Goal: Information Seeking & Learning: Learn about a topic

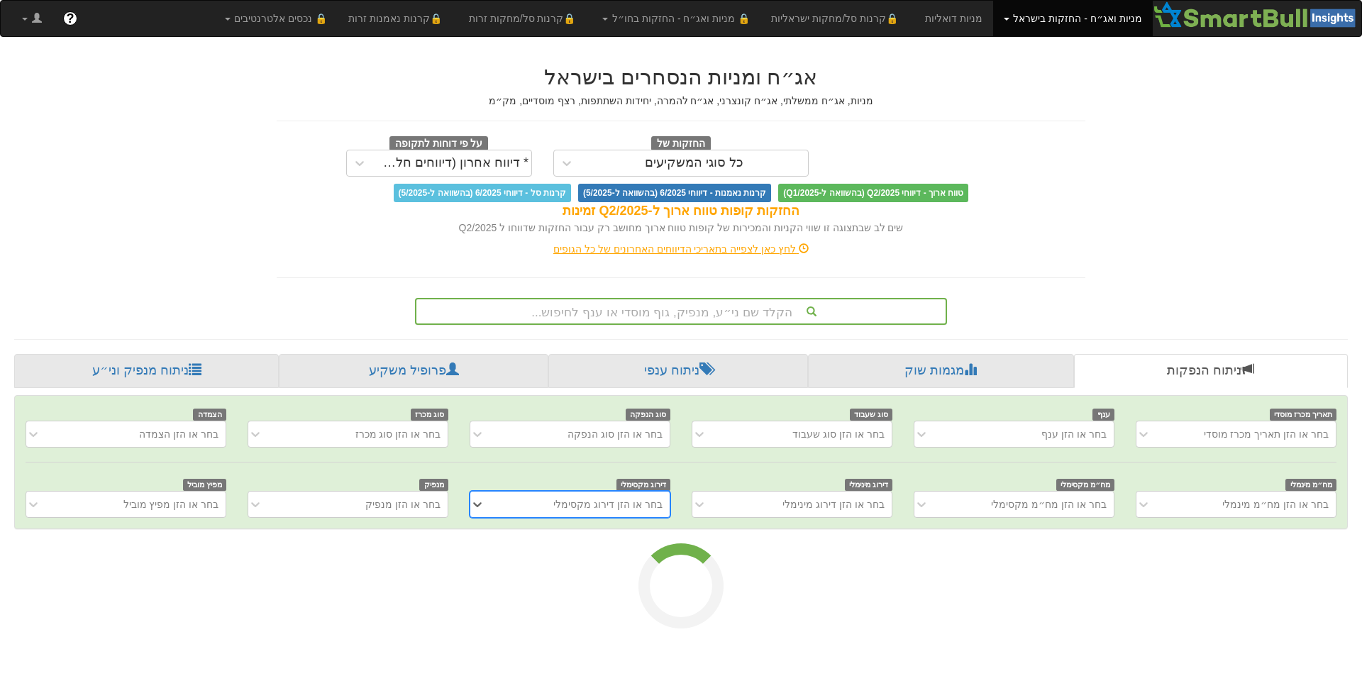
click at [756, 311] on div "הקלד שם ני״ע, מנפיק, גוף מוסדי או ענף לחיפוש..." at bounding box center [680, 311] width 529 height 24
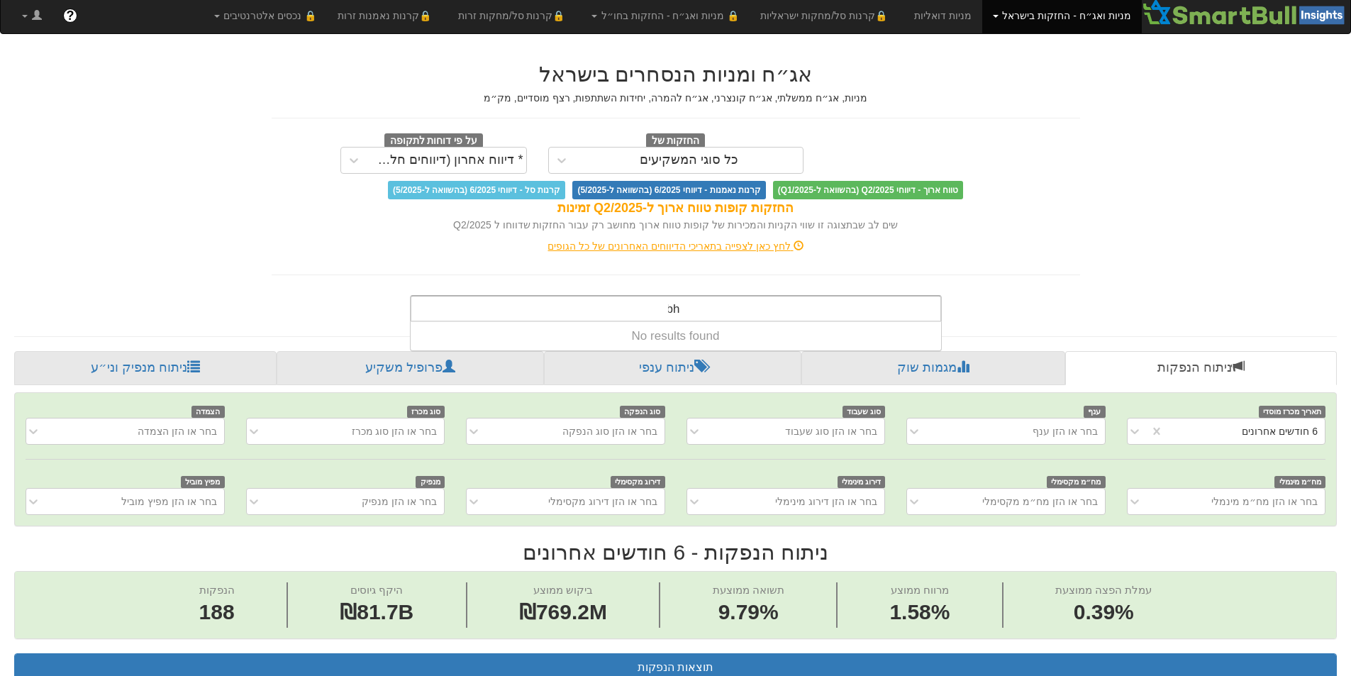
scroll to position [0, 2586]
type input "r"
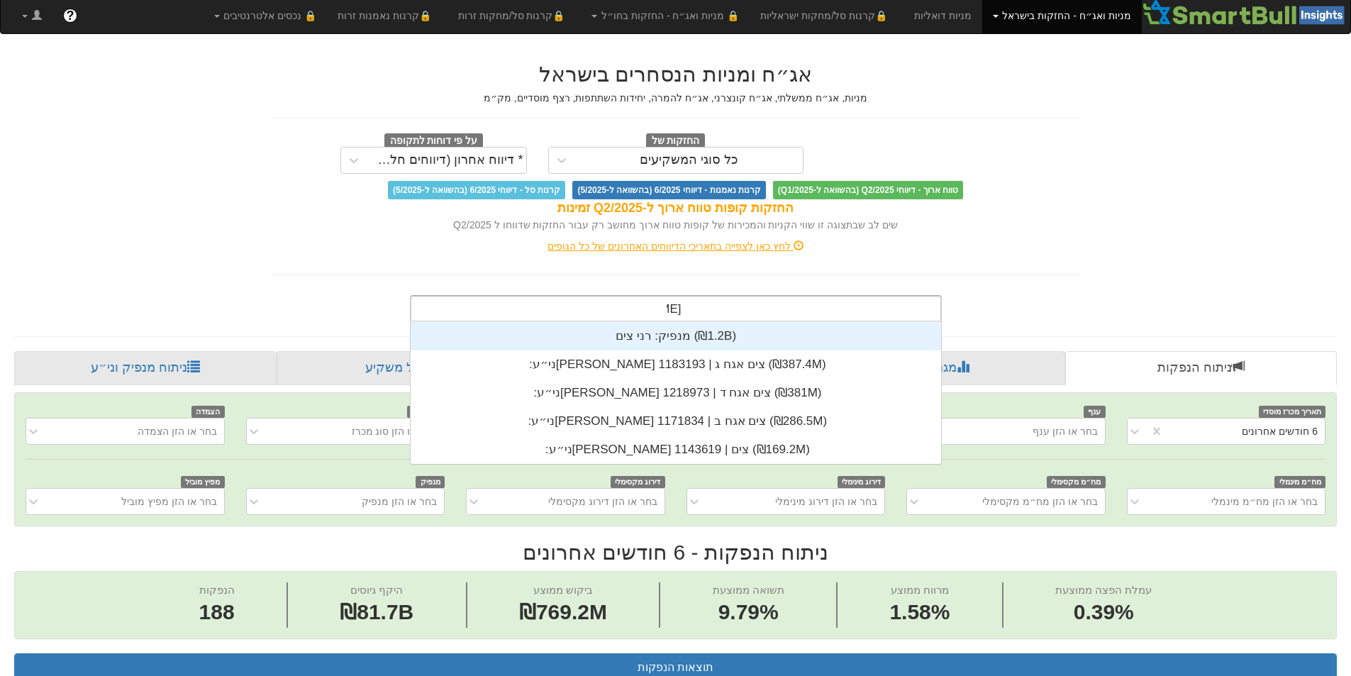
scroll to position [142, 0]
type input "רני צים"
click at [720, 336] on div "מנפיק: ‏רני צים ‎(₪1.2B)‎" at bounding box center [676, 336] width 531 height 28
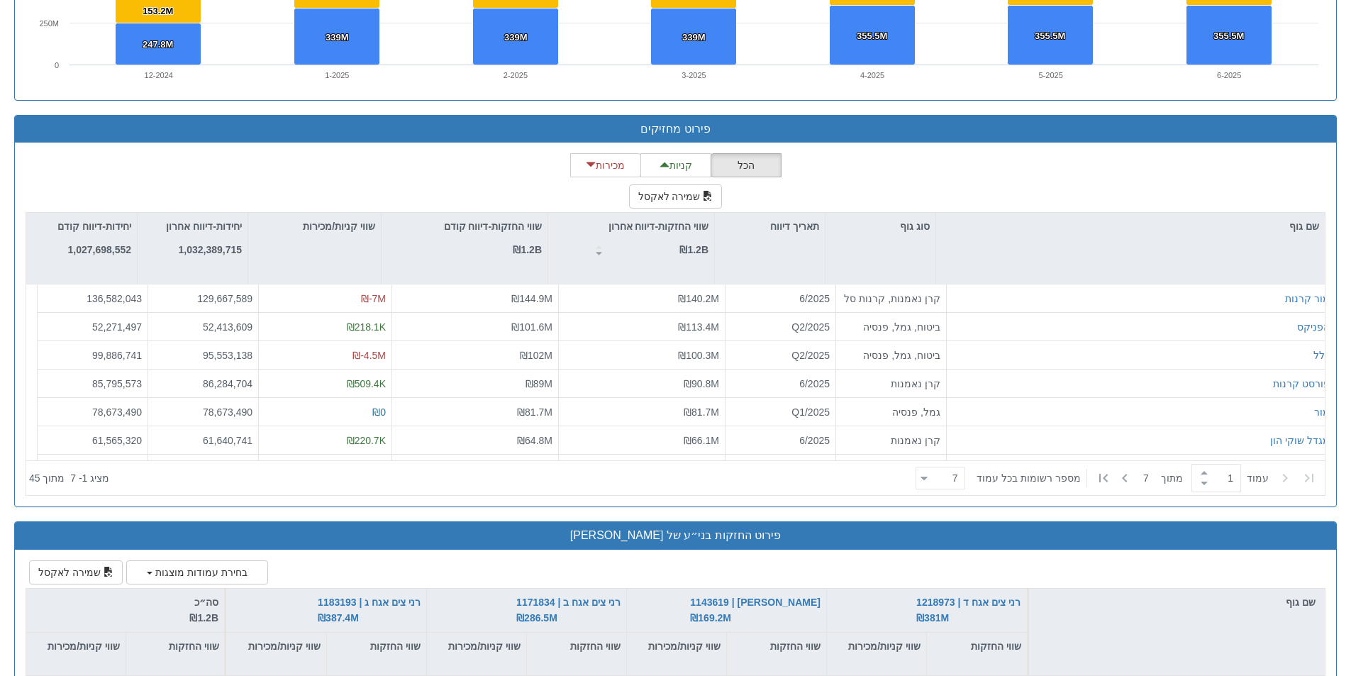
scroll to position [1688, 0]
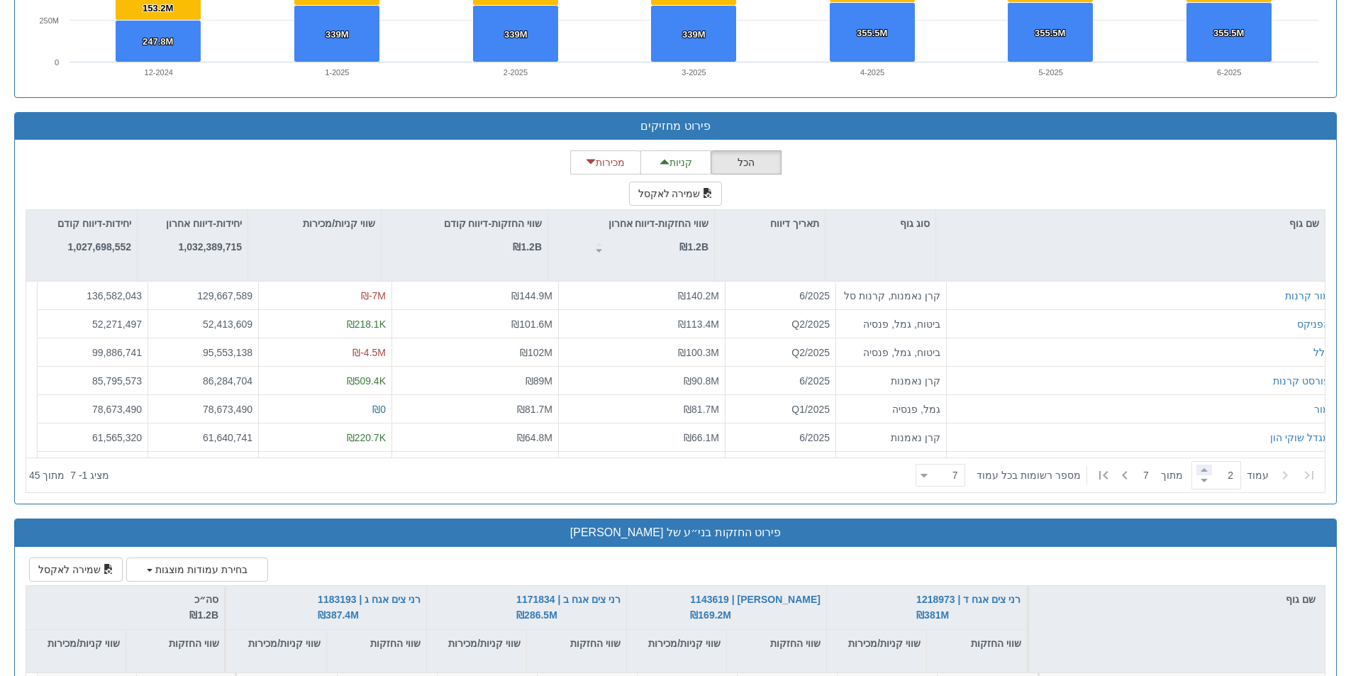
click at [1203, 468] on span at bounding box center [1205, 470] width 16 height 11
type input "5"
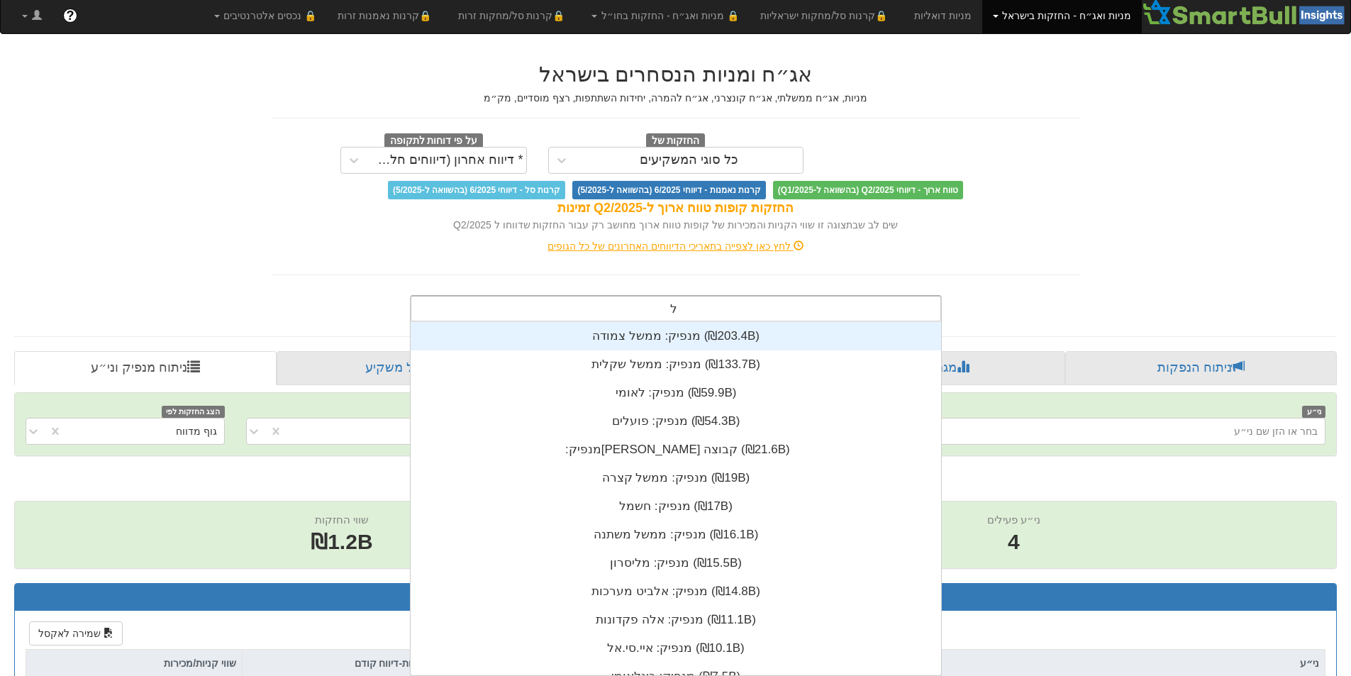
scroll to position [11, 0]
type input "להב"
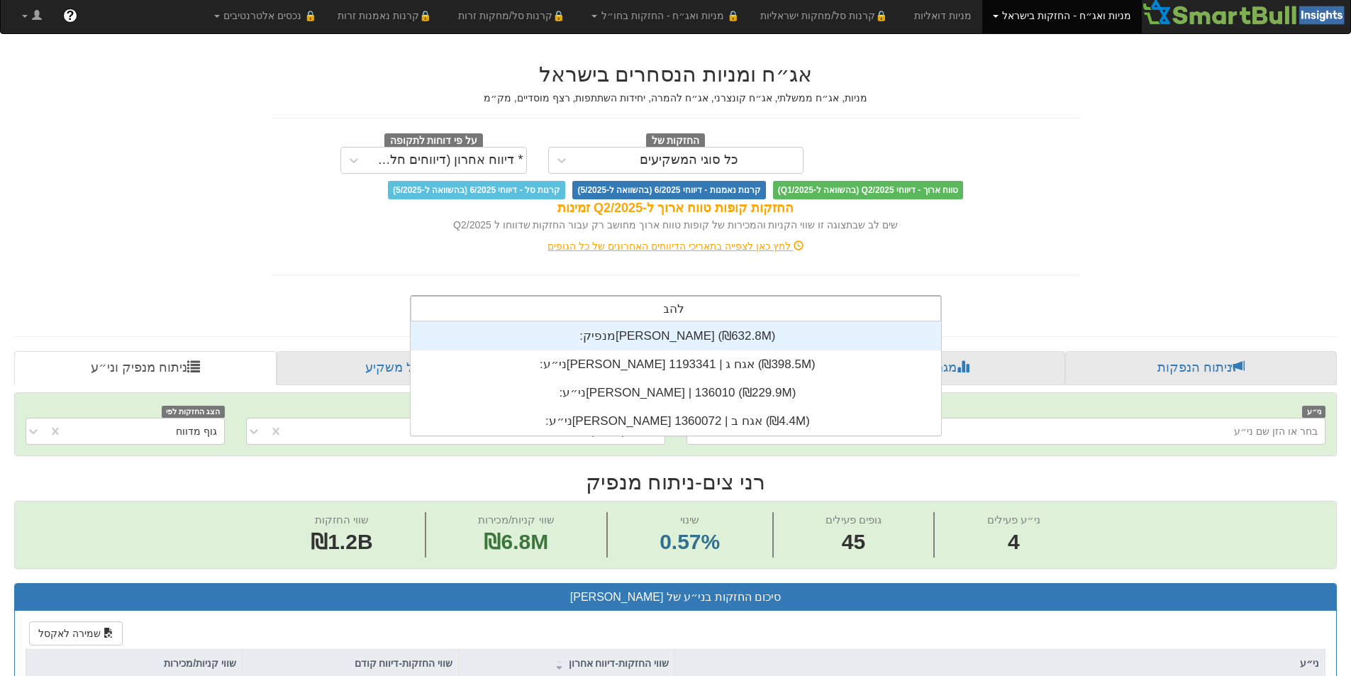
scroll to position [114, 0]
click at [674, 338] on div "מנפיק: ‏[PERSON_NAME] ‎(₪632.8M)‎" at bounding box center [676, 336] width 531 height 28
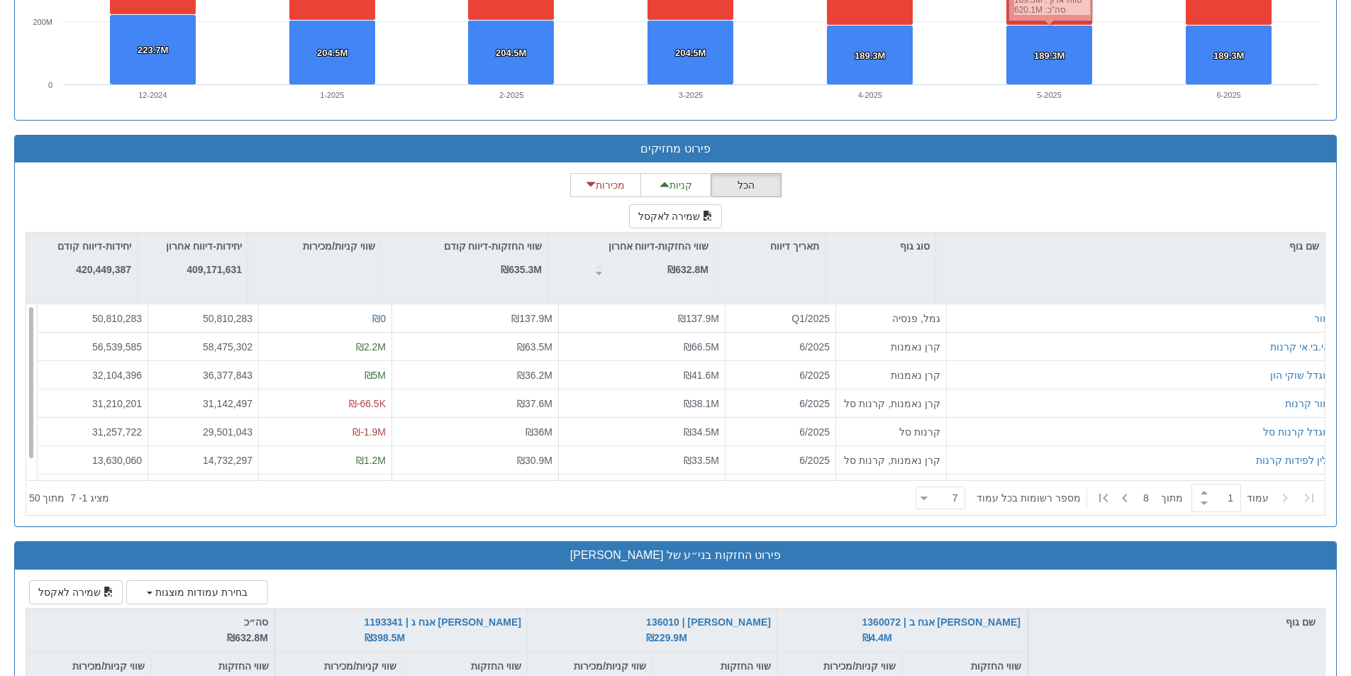
scroll to position [1667, 0]
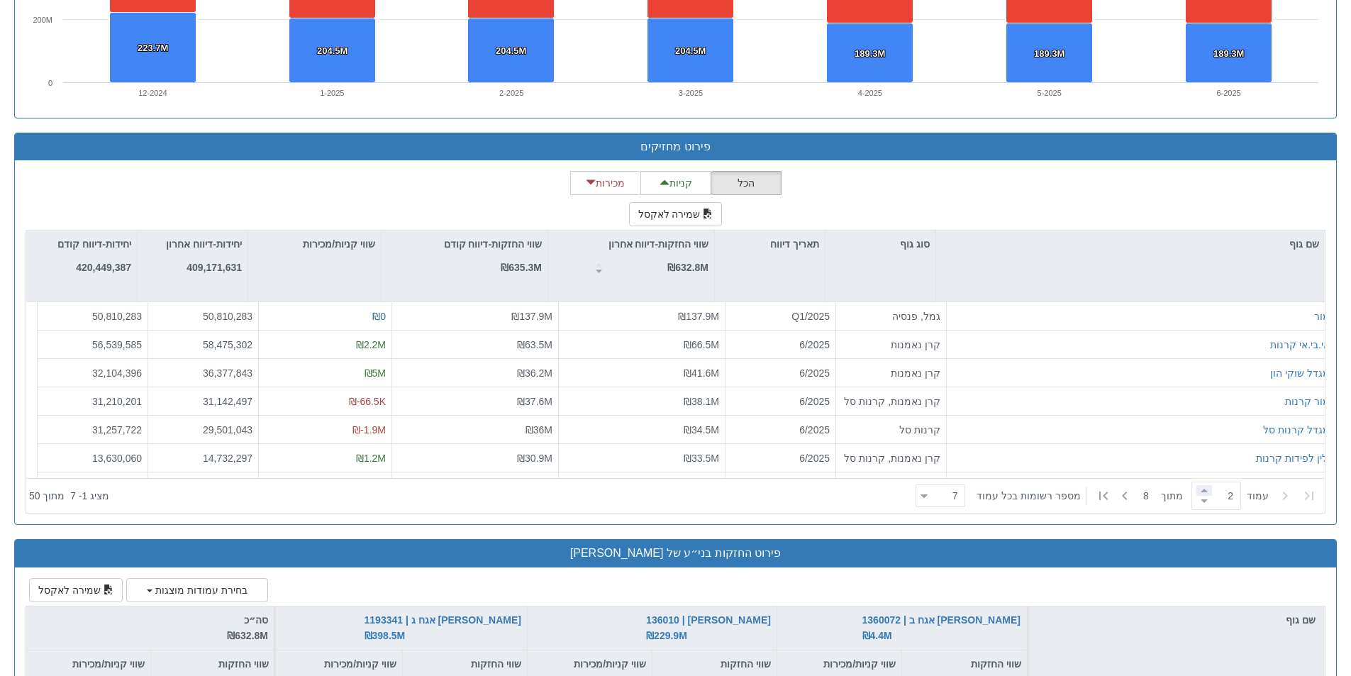
click at [1202, 492] on span at bounding box center [1205, 490] width 16 height 11
click at [1200, 506] on span at bounding box center [1205, 501] width 16 height 11
click at [1200, 491] on span at bounding box center [1205, 490] width 16 height 11
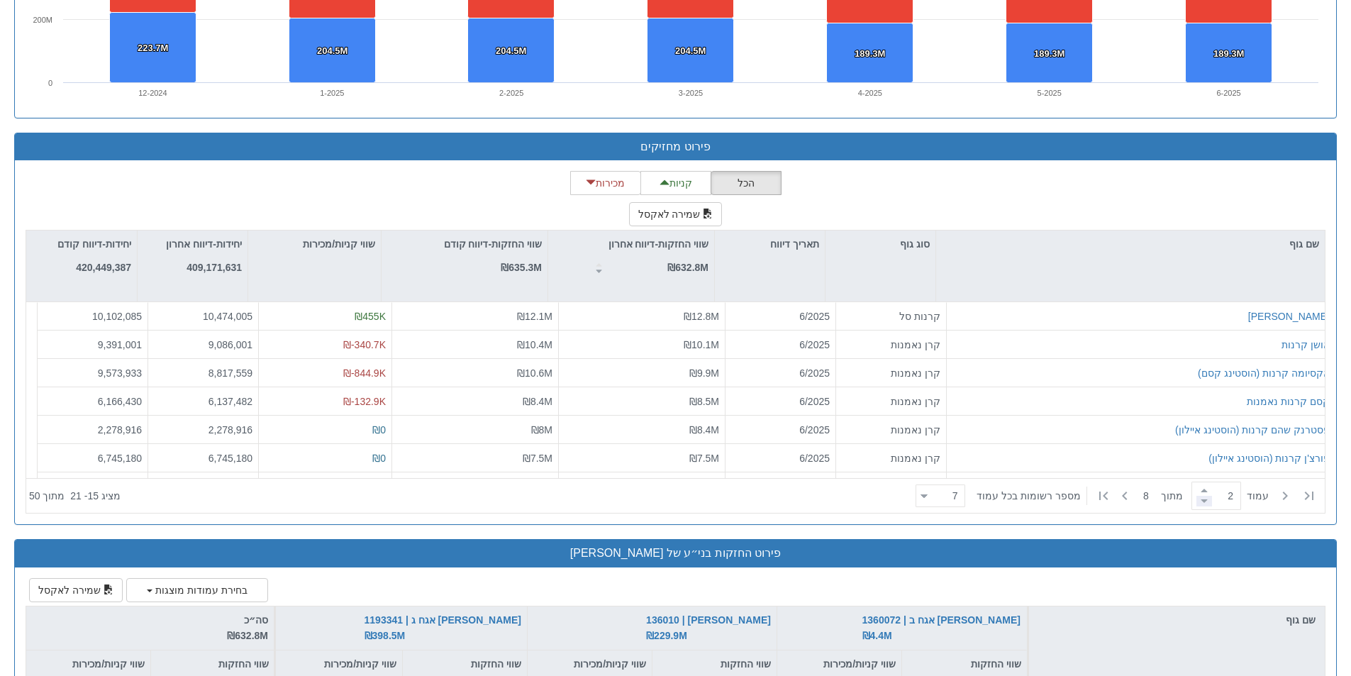
click at [1200, 502] on span at bounding box center [1205, 501] width 16 height 11
type input "1"
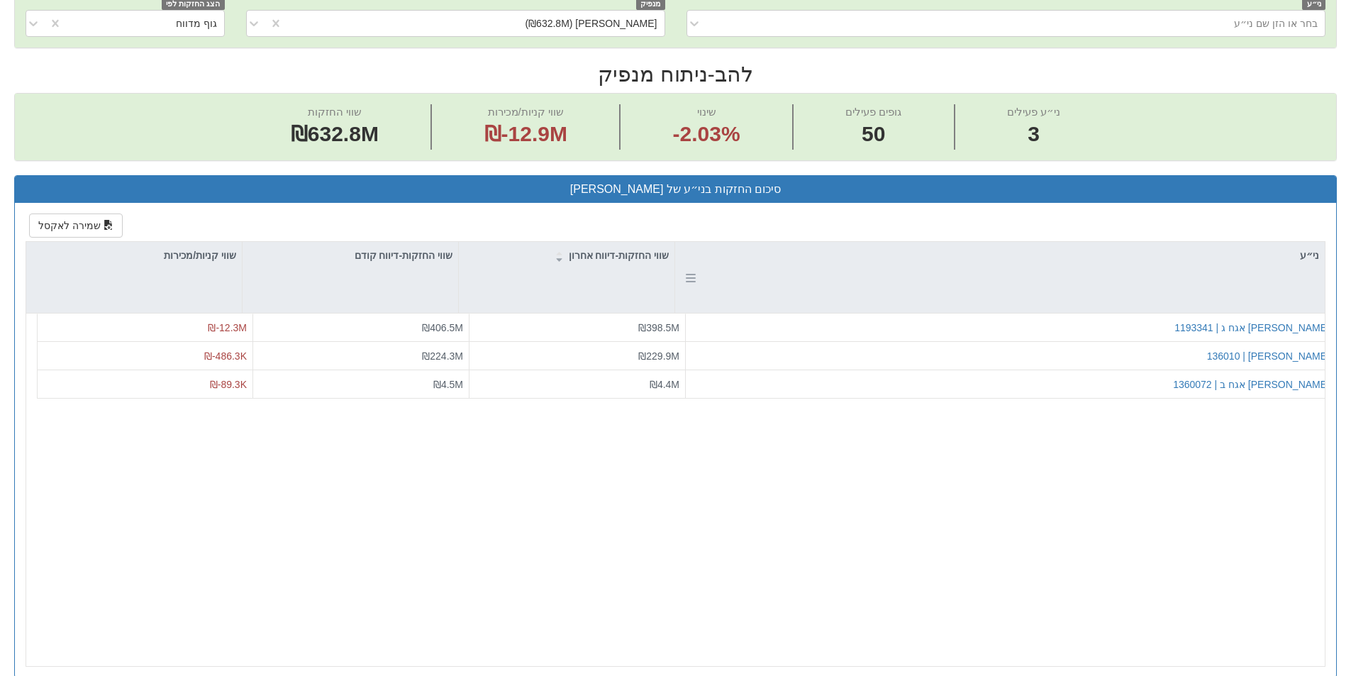
scroll to position [443, 0]
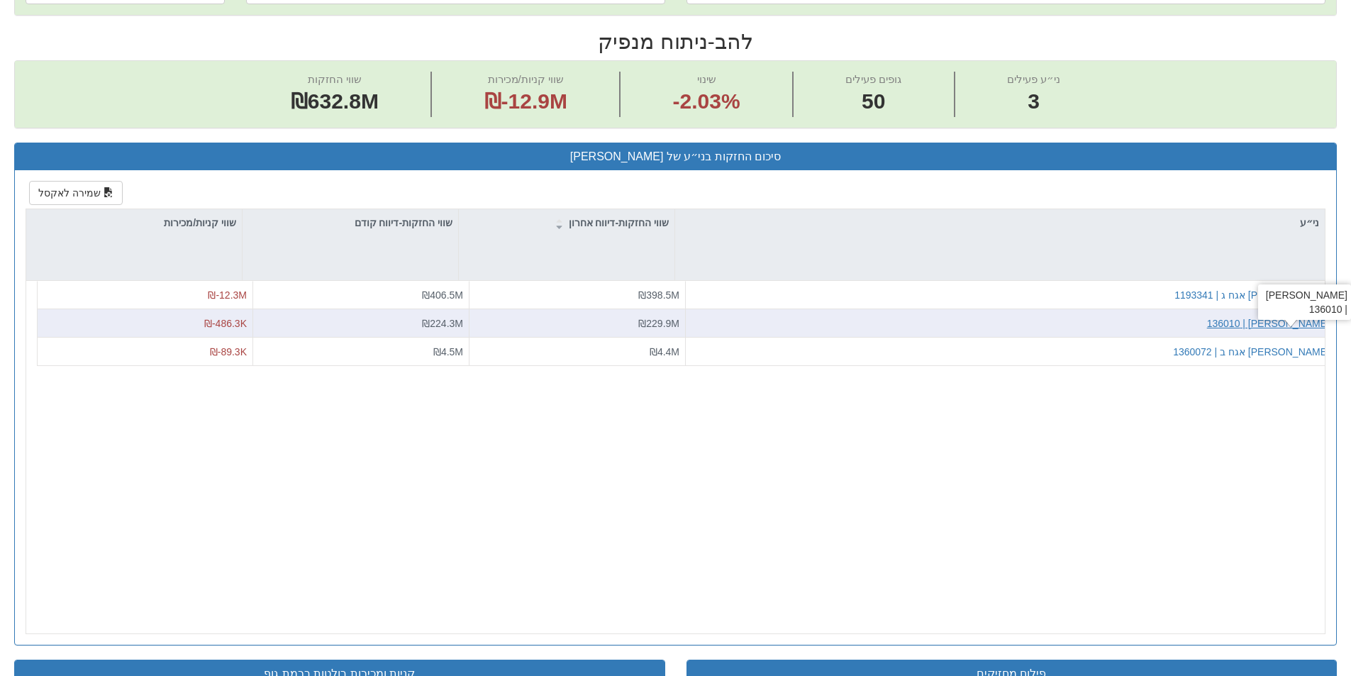
click at [1293, 328] on div "[PERSON_NAME] | 136010" at bounding box center [1268, 323] width 123 height 14
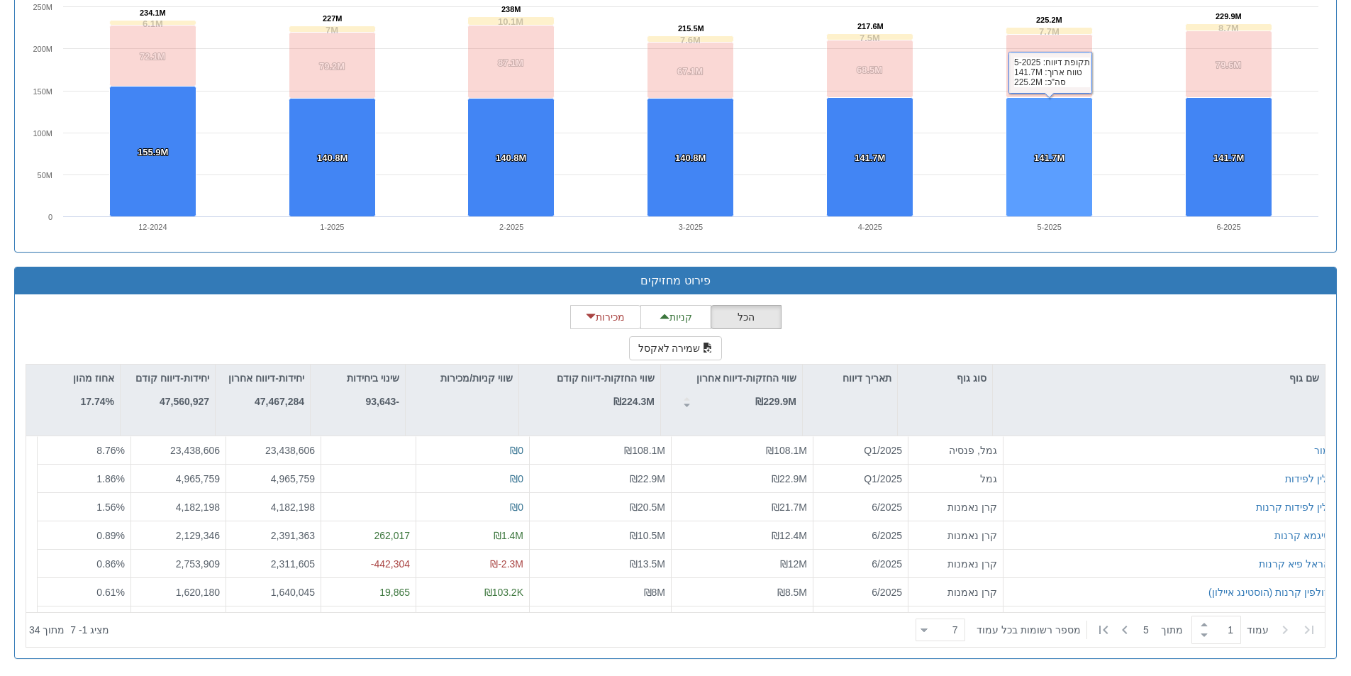
scroll to position [1052, 0]
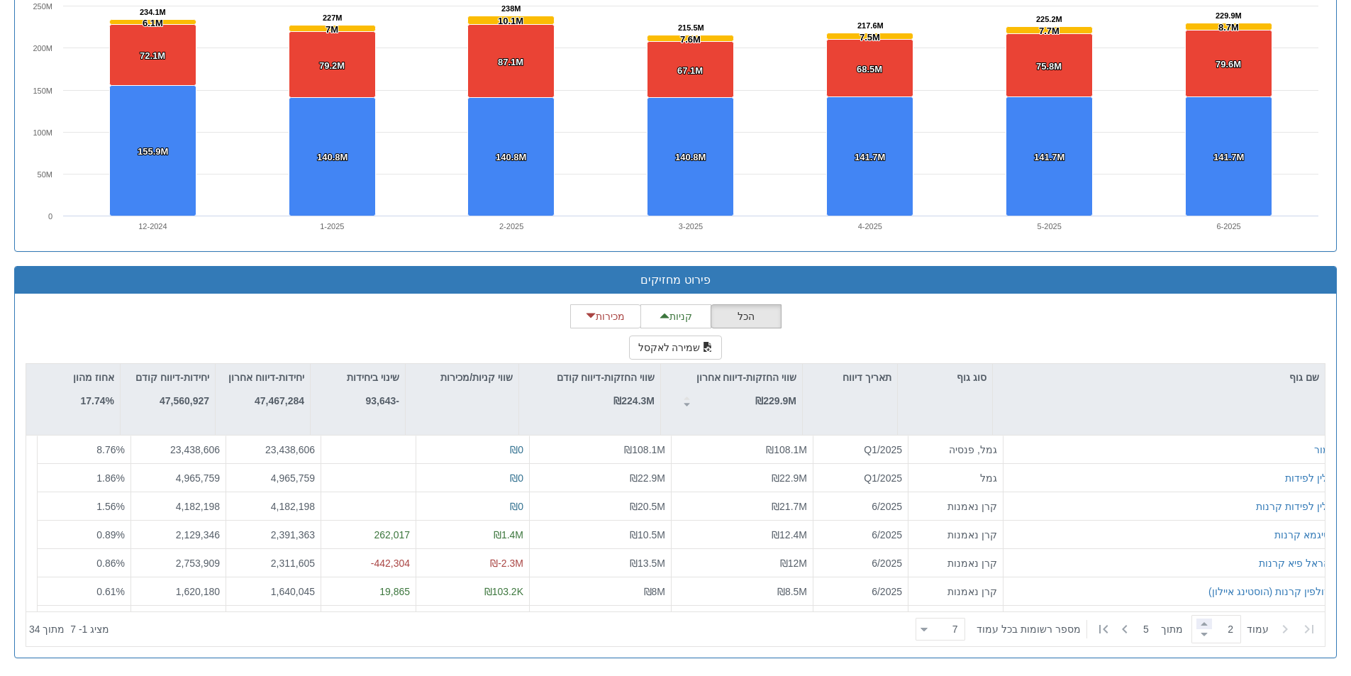
click at [1201, 619] on span at bounding box center [1205, 624] width 16 height 11
click at [1197, 636] on span at bounding box center [1205, 634] width 16 height 11
type input "1"
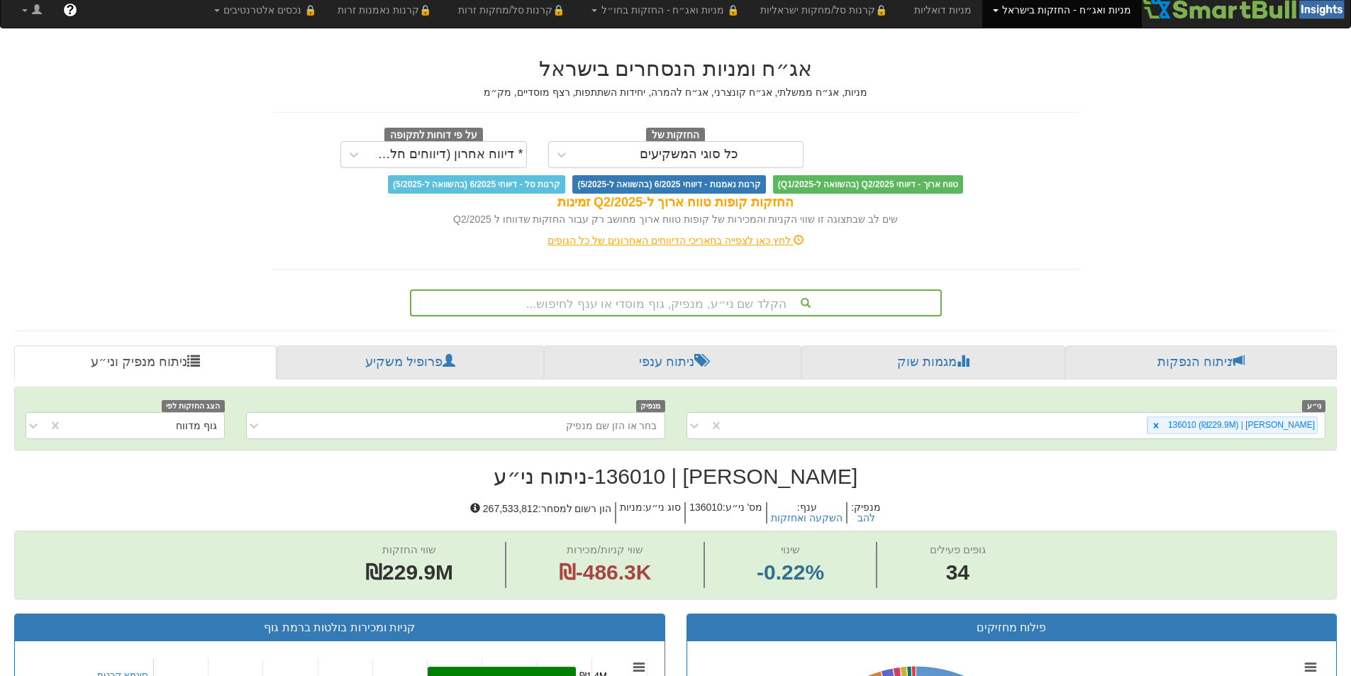
scroll to position [0, 0]
